Goal: Transaction & Acquisition: Purchase product/service

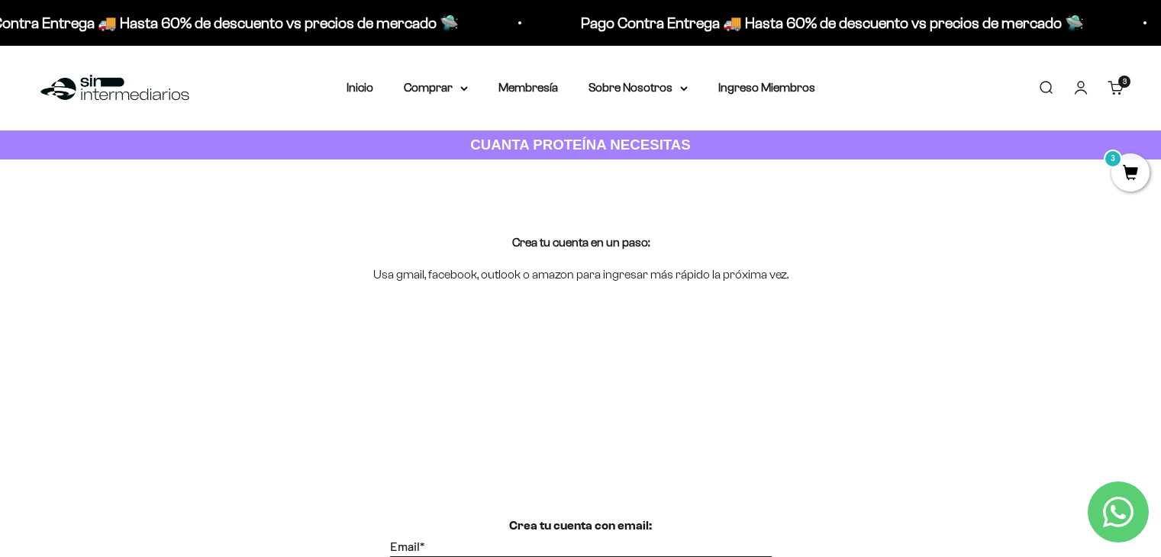
scroll to position [765, 0]
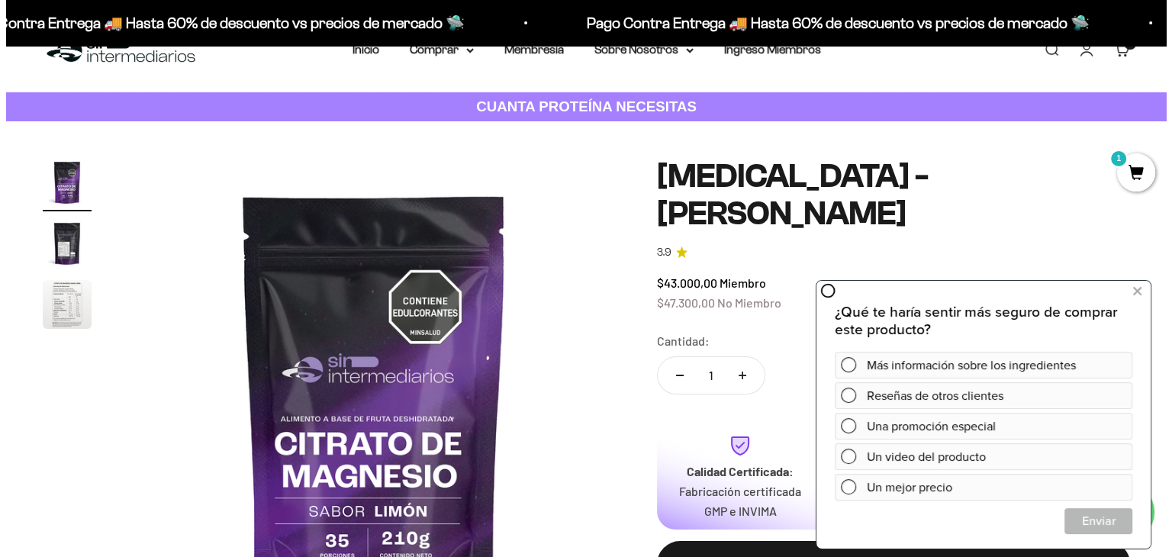
scroll to position [39, 0]
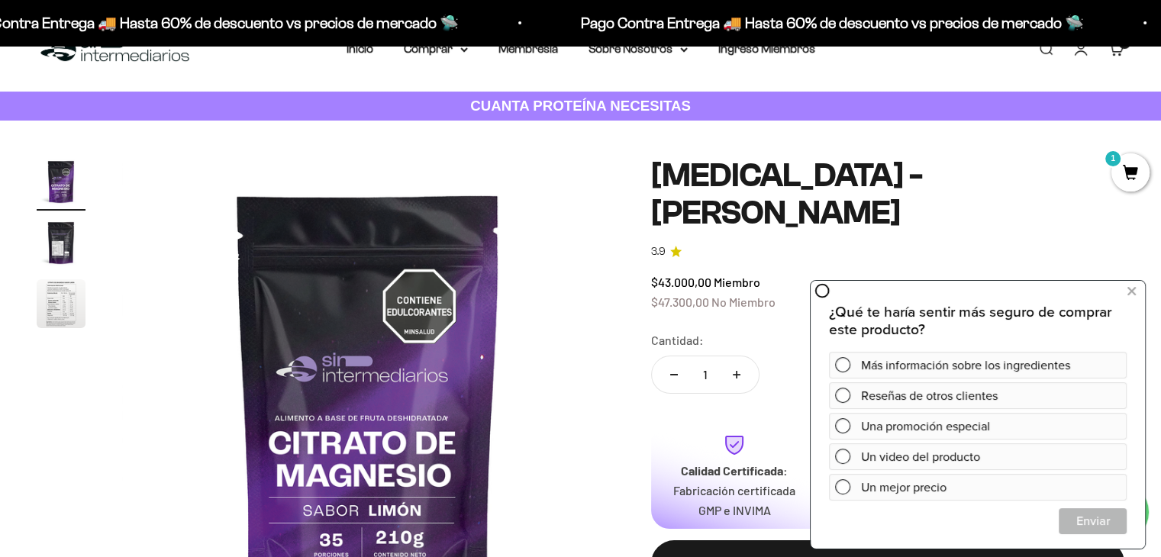
click at [1136, 172] on span "1" at bounding box center [1130, 172] width 38 height 38
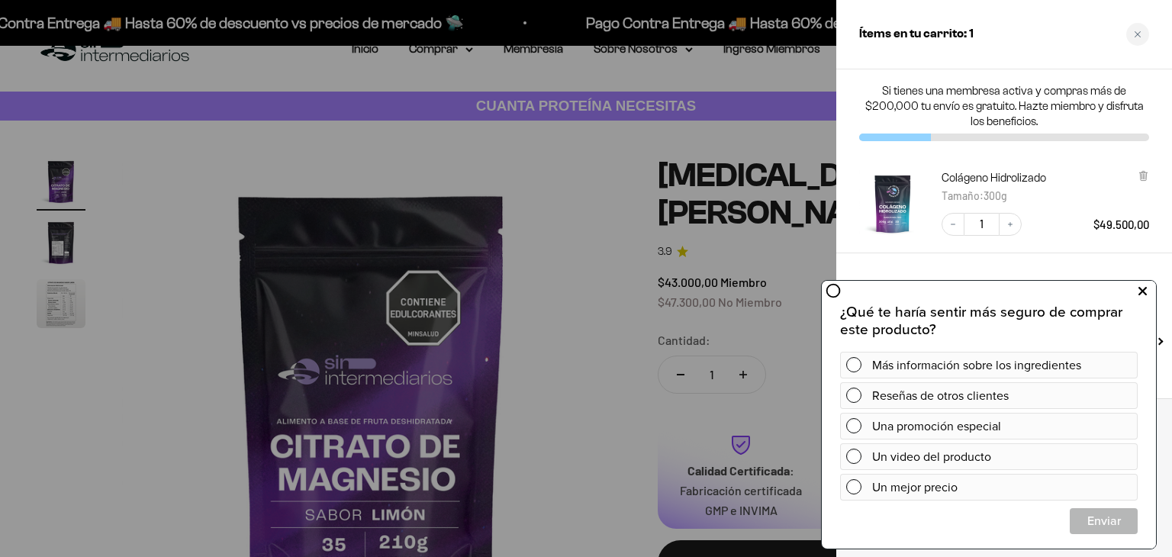
click at [1133, 291] on button at bounding box center [1142, 291] width 27 height 24
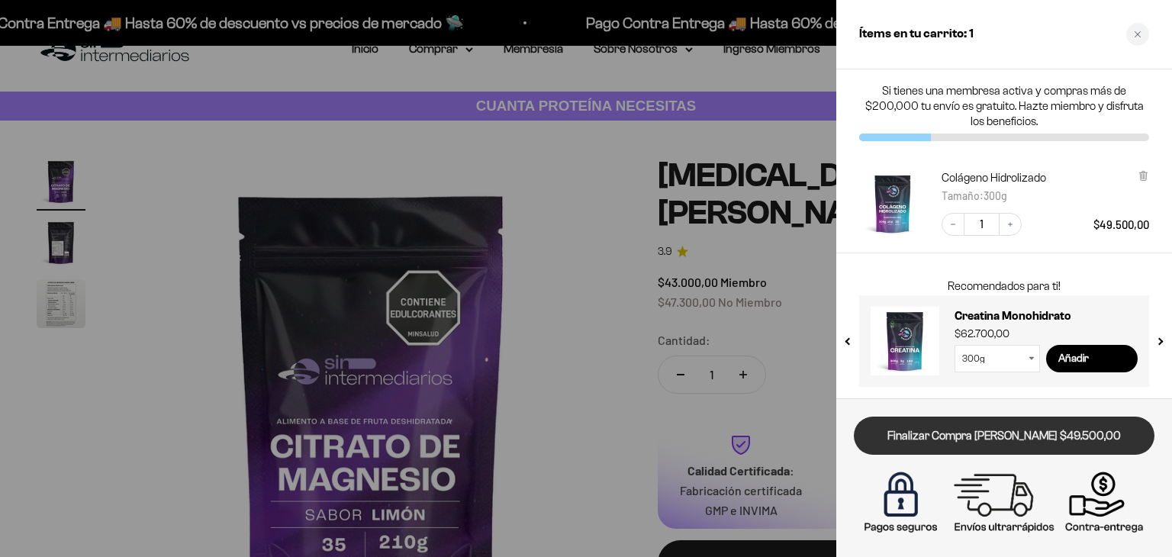
click at [1085, 439] on link "Finalizar Compra [PERSON_NAME] $49.500,00" at bounding box center [1004, 436] width 301 height 39
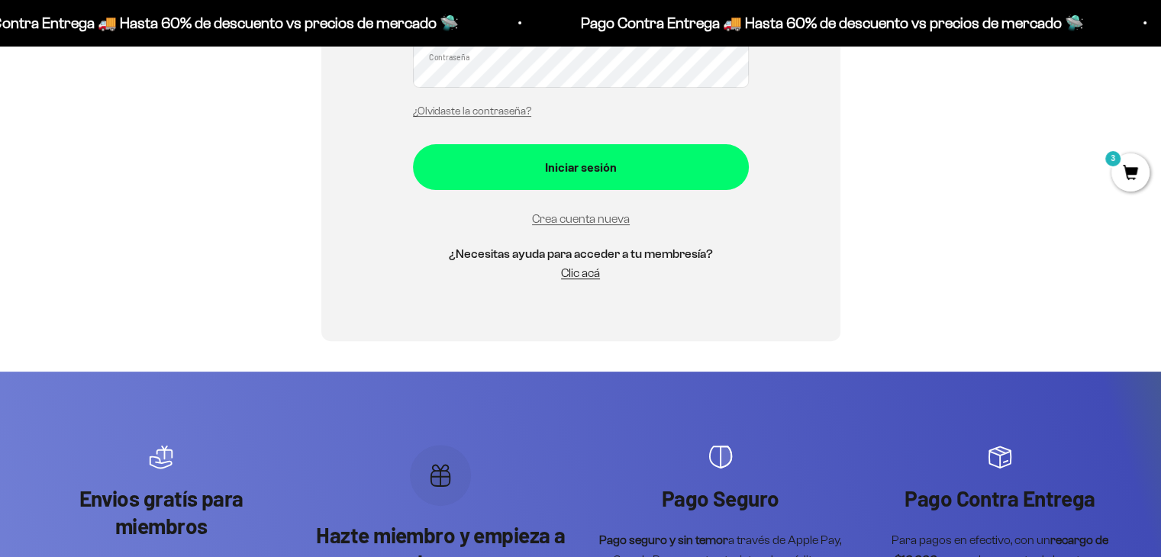
scroll to position [466, 0]
